Goal: Check status: Check status

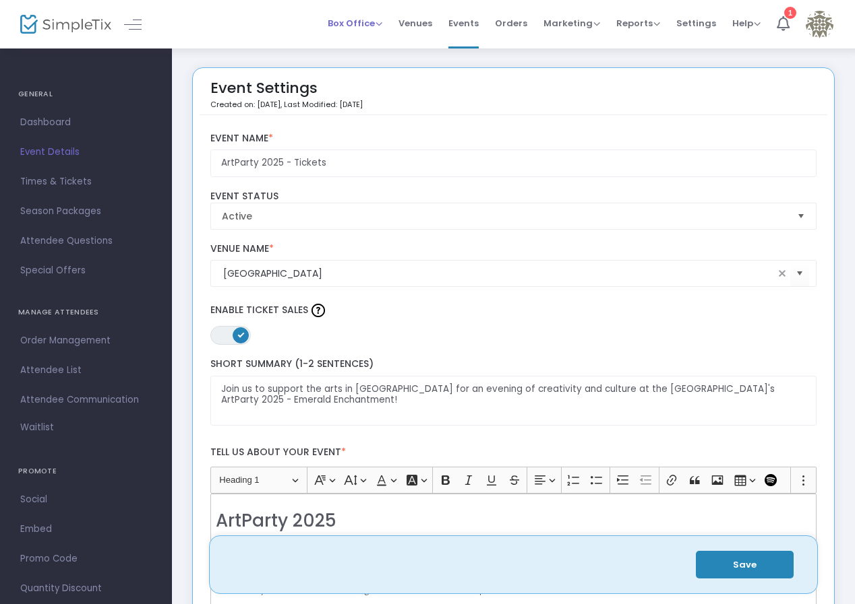
click at [382, 25] on span "Box Office" at bounding box center [355, 23] width 55 height 13
click at [511, 28] on span "Orders" at bounding box center [511, 23] width 32 height 34
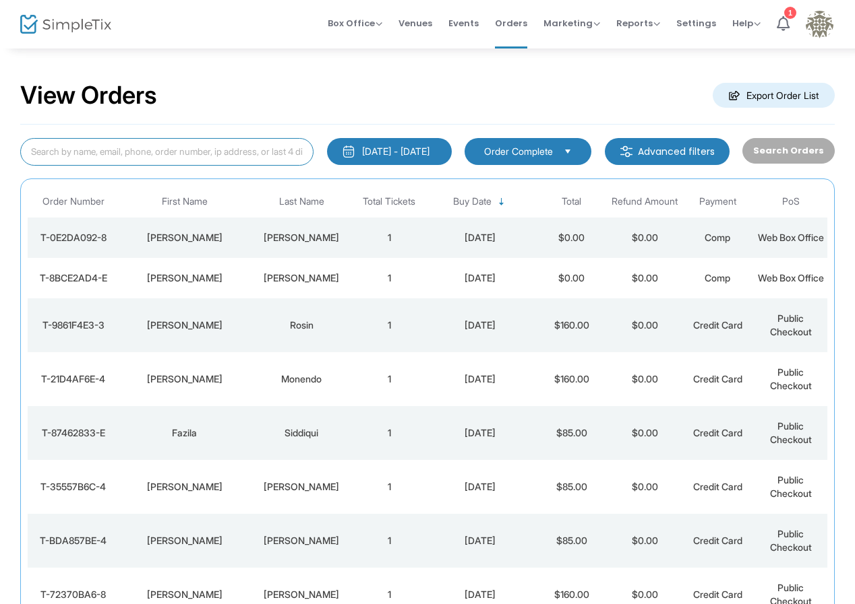
click at [183, 156] on input at bounding box center [166, 152] width 293 height 28
type input "juhase"
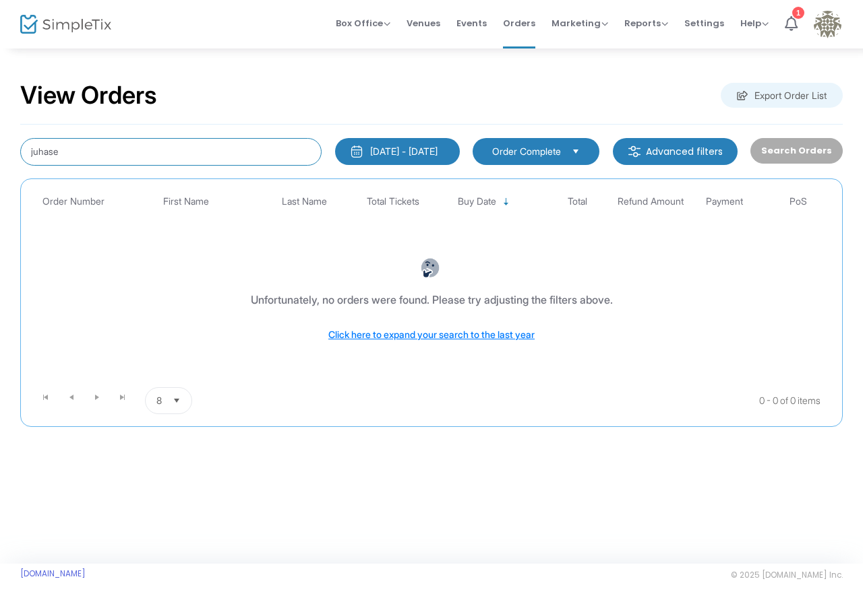
click at [144, 150] on input "juhase" at bounding box center [170, 152] width 301 height 28
drag, startPoint x: 65, startPoint y: 154, endPoint x: 28, endPoint y: 150, distance: 37.2
click at [28, 150] on input "juhase" at bounding box center [170, 152] width 301 height 28
click at [40, 151] on input "juhase" at bounding box center [170, 152] width 301 height 28
click at [76, 152] on input "juhase" at bounding box center [170, 152] width 301 height 28
